Goal: Find specific page/section: Find specific page/section

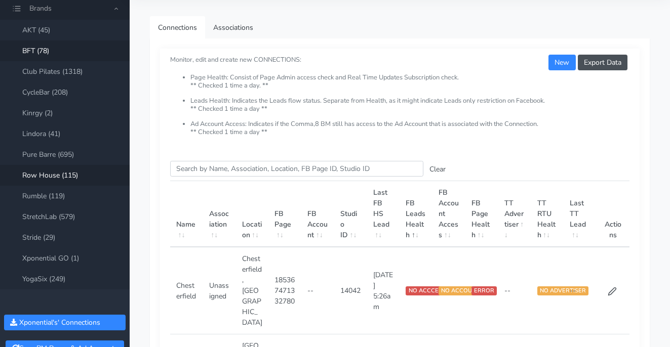
scroll to position [32, 0]
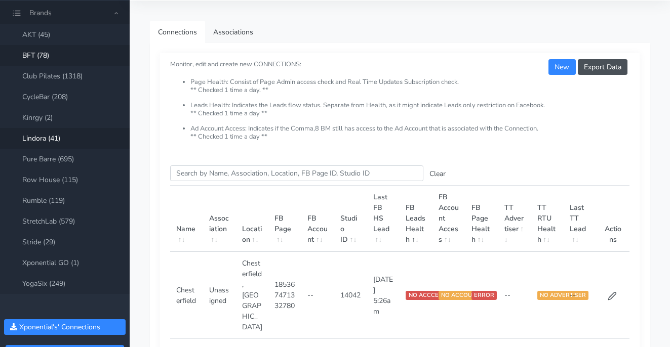
click at [48, 135] on link "Lindora (41)" at bounding box center [65, 138] width 130 height 21
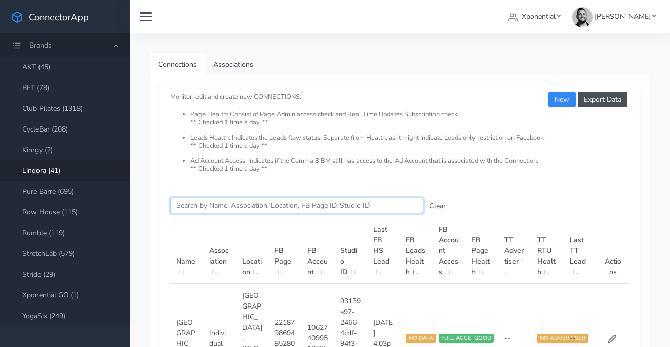
click at [216, 204] on input "Search this table" at bounding box center [296, 206] width 253 height 16
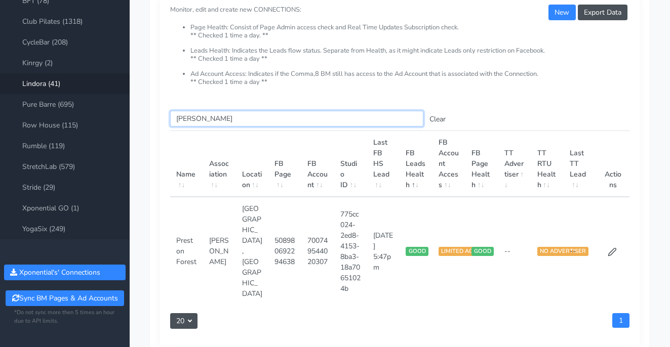
scroll to position [92, 0]
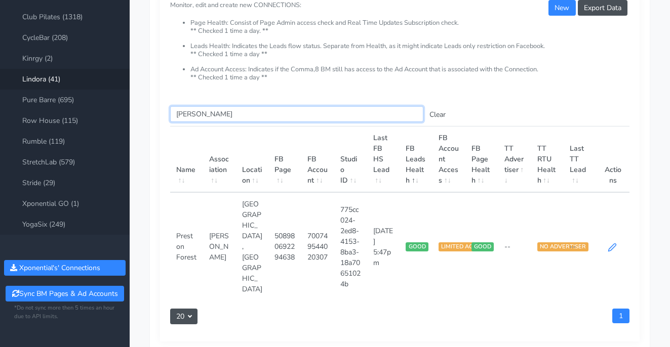
type input "[PERSON_NAME]"
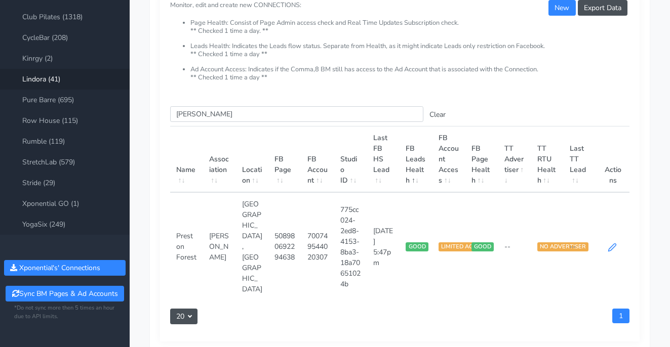
click at [615, 243] on icon at bounding box center [611, 247] width 9 height 9
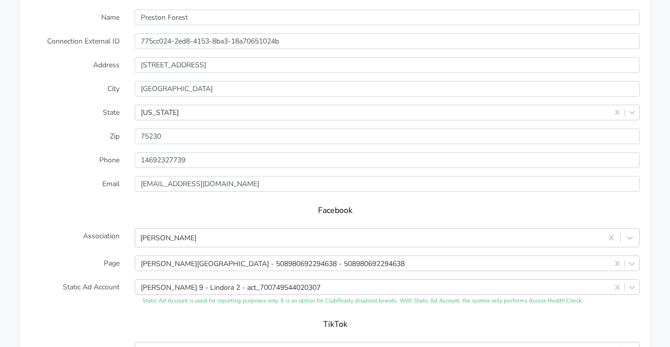
scroll to position [791, 0]
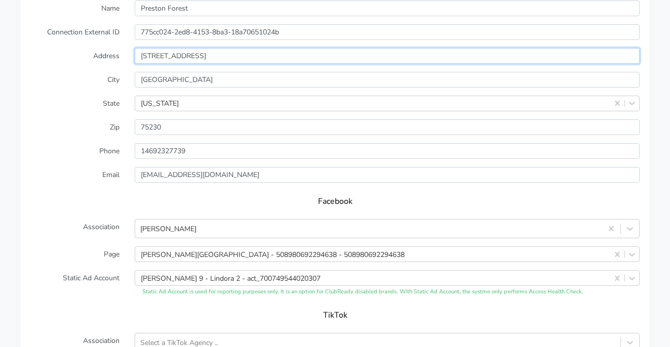
click at [156, 48] on input "[STREET_ADDRESS]" at bounding box center [387, 56] width 505 height 16
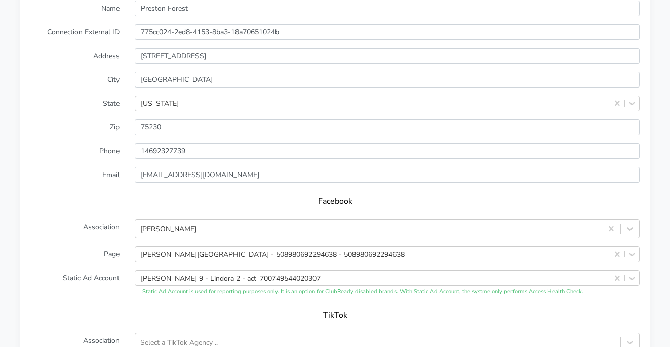
click at [100, 167] on label "Email" at bounding box center [75, 175] width 104 height 16
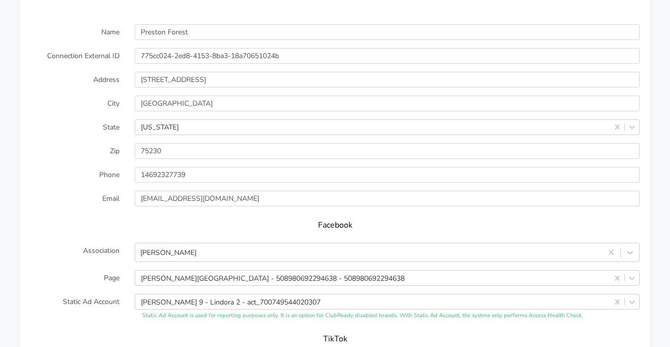
scroll to position [770, 0]
